Goal: Find specific page/section: Find specific page/section

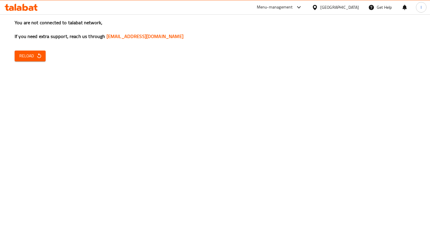
click at [297, 71] on div "You are not connected to talabat network, If you need extra support, reach us t…" at bounding box center [215, 116] width 430 height 233
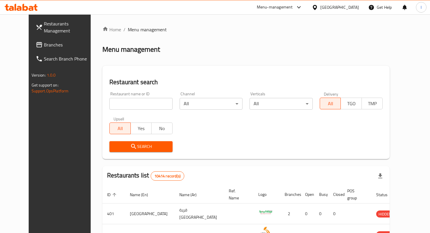
click at [122, 105] on input "search" at bounding box center [140, 104] width 63 height 12
type input "kucu"
click button "Search" at bounding box center [140, 146] width 63 height 11
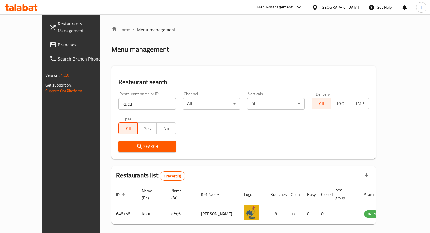
click at [364, 173] on div "Restaurants list 1 record(s)" at bounding box center [243, 176] width 264 height 20
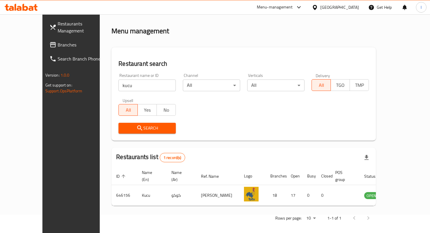
scroll to position [23, 0]
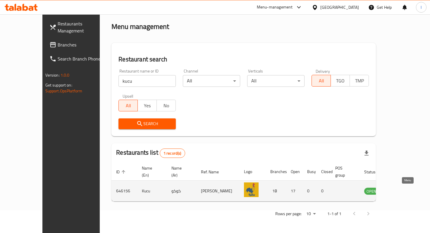
click at [402, 191] on icon "enhanced table" at bounding box center [398, 190] width 7 height 7
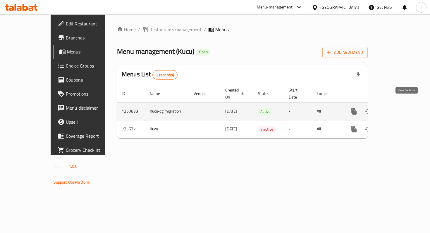
click at [399, 109] on icon "enhanced table" at bounding box center [395, 111] width 5 height 5
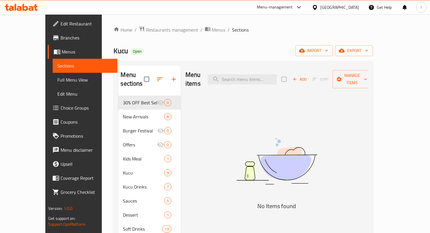
click at [61, 39] on span "Branches" at bounding box center [87, 37] width 52 height 7
